Goal: Find specific page/section: Find specific page/section

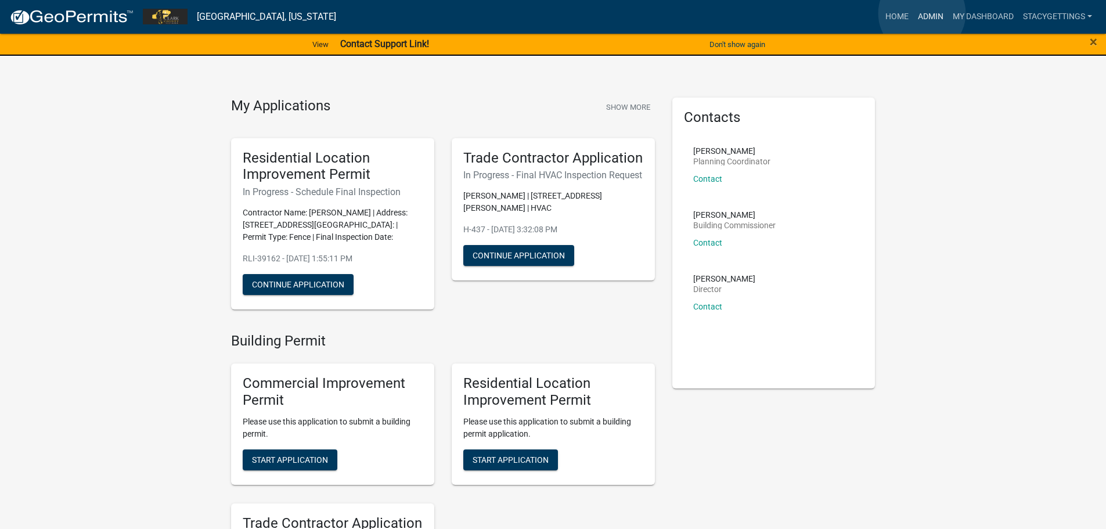
click at [922, 13] on link "Admin" at bounding box center [930, 17] width 35 height 22
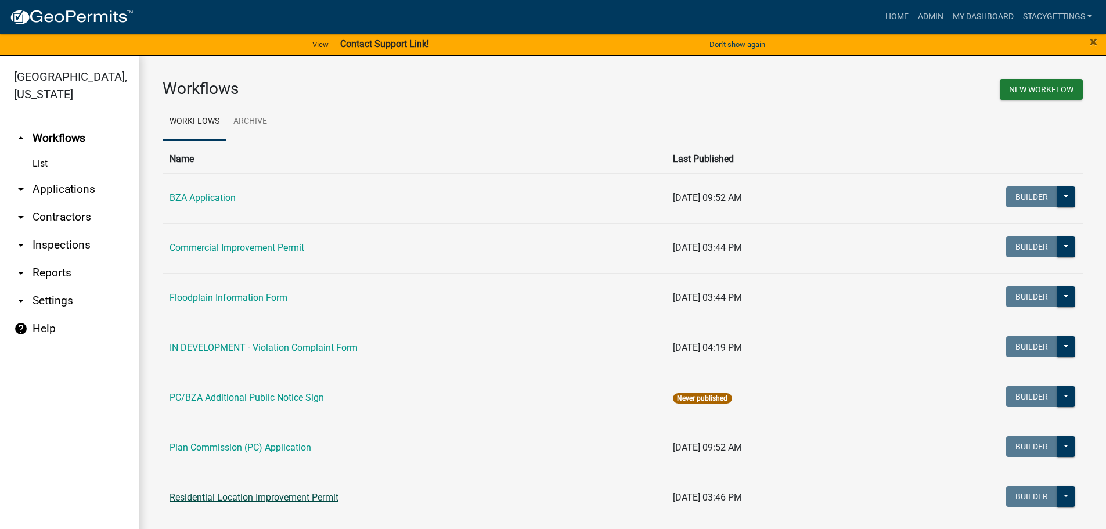
click at [283, 495] on link "Residential Location Improvement Permit" at bounding box center [253, 497] width 169 height 11
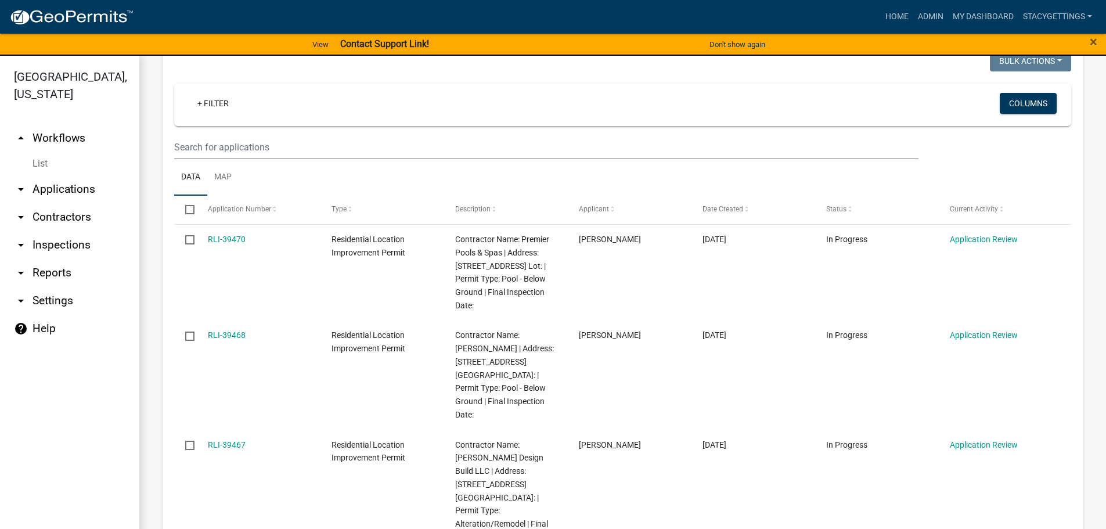
scroll to position [232, 0]
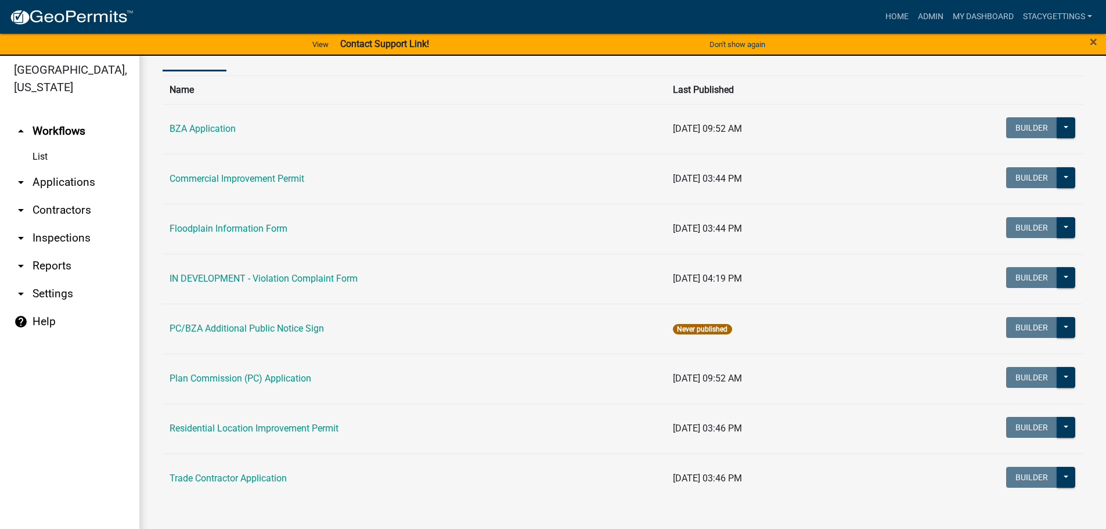
scroll to position [14, 0]
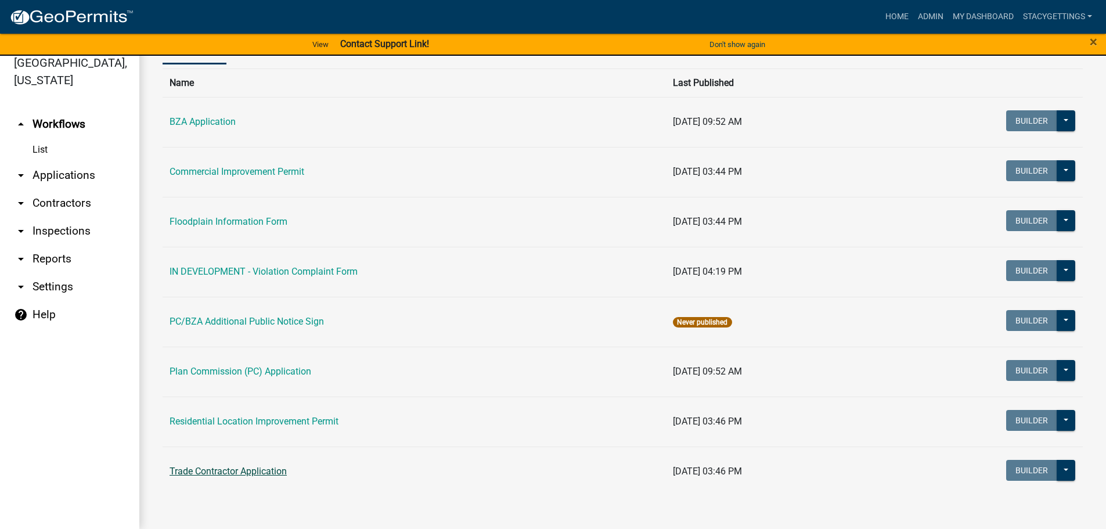
click at [253, 470] on link "Trade Contractor Application" at bounding box center [227, 471] width 117 height 11
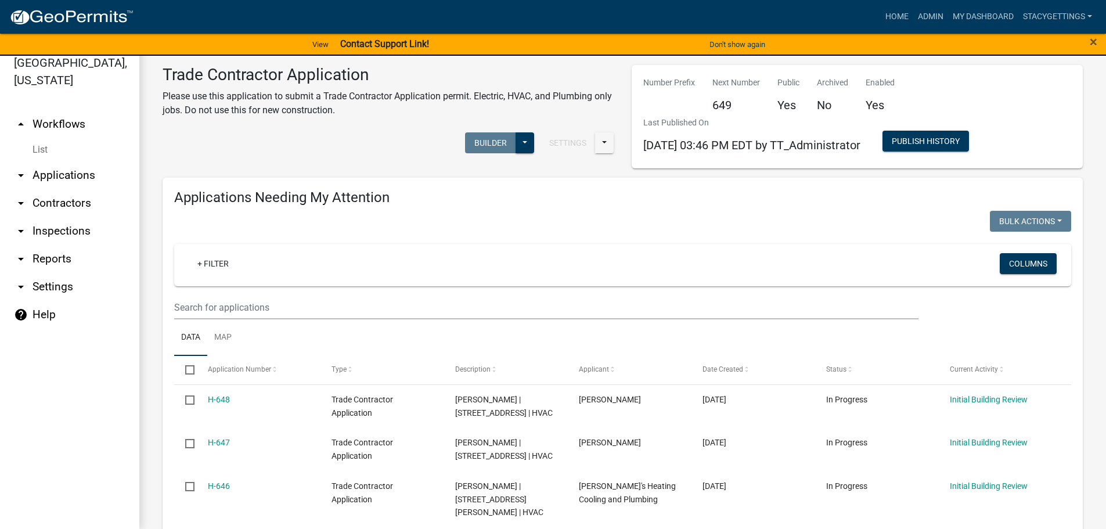
scroll to position [58, 0]
